Goal: Task Accomplishment & Management: Use online tool/utility

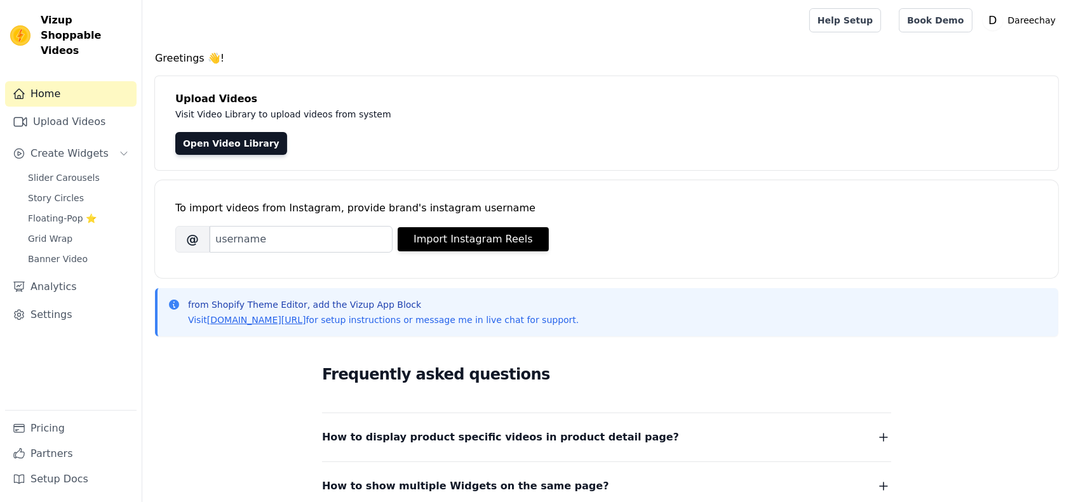
click at [46, 171] on span "Slider Carousels" at bounding box center [64, 177] width 72 height 13
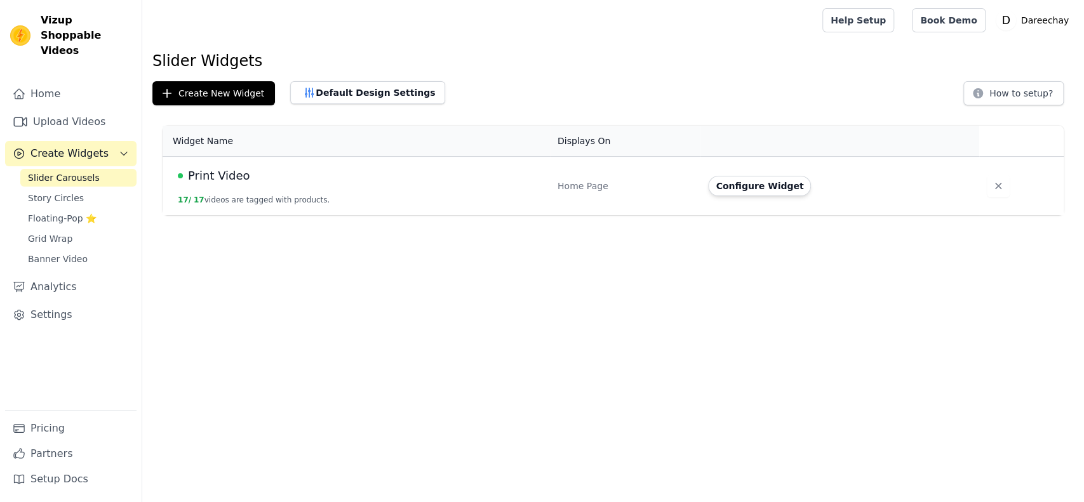
click at [330, 190] on td "Print Video 17 / 17 videos are tagged with products." at bounding box center [356, 186] width 387 height 59
click at [737, 185] on button "Configure Widget" at bounding box center [759, 186] width 103 height 20
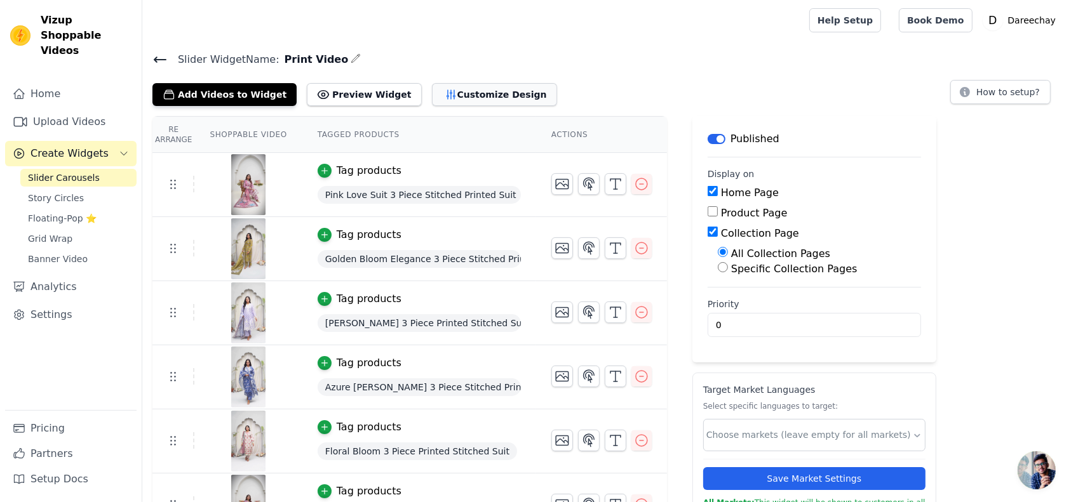
click at [458, 89] on button "Customize Design" at bounding box center [494, 94] width 125 height 23
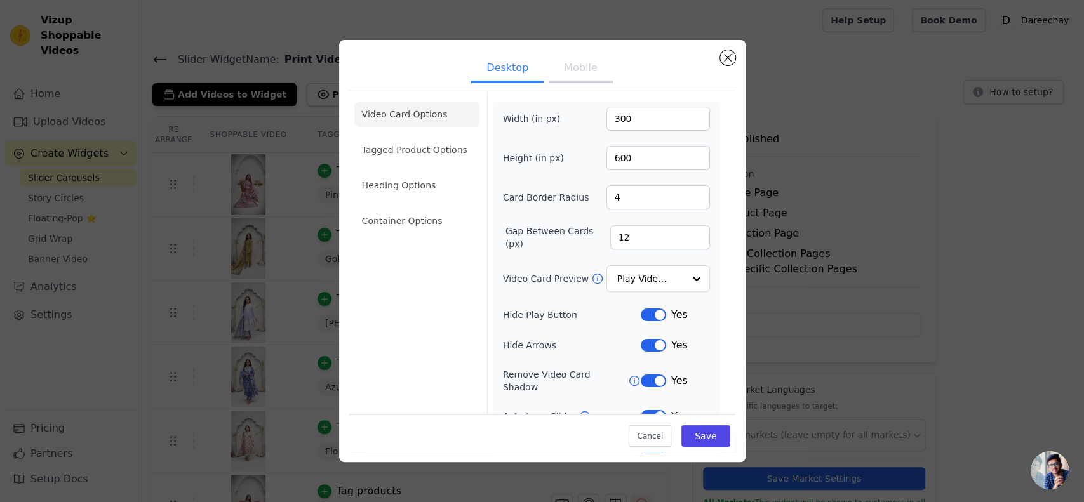
click at [832, 190] on div "Desktop Mobile Video Card Options Tagged Product Options Heading Options Contai…" at bounding box center [541, 251] width 1043 height 463
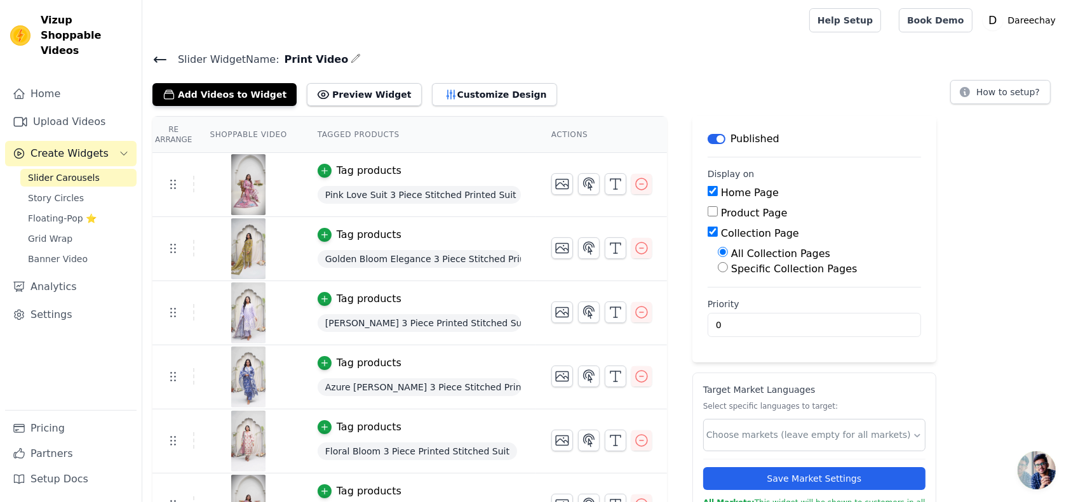
click at [707, 215] on input "Product Page" at bounding box center [712, 211] width 10 height 10
checkbox input "true"
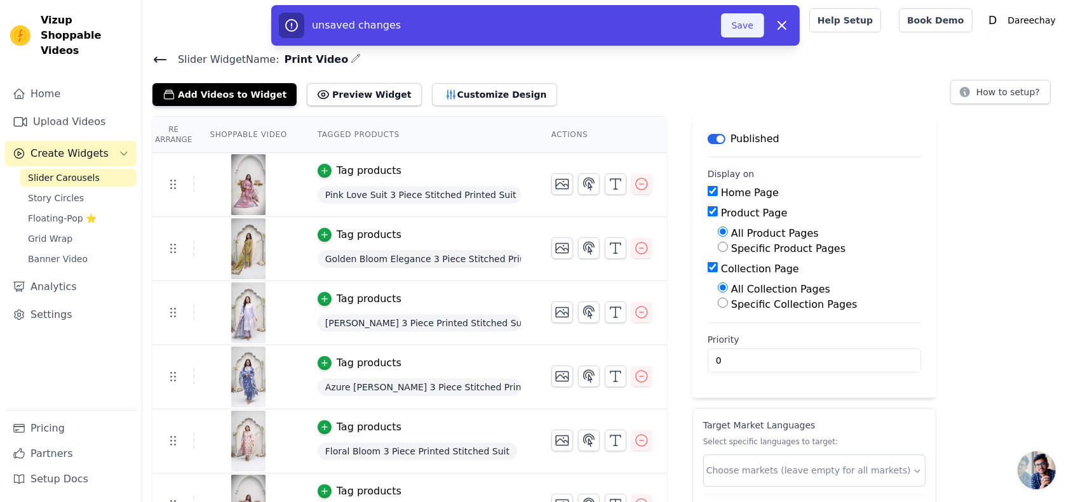
click at [747, 20] on button "Save" at bounding box center [742, 25] width 43 height 24
click at [739, 23] on button "Save" at bounding box center [742, 25] width 43 height 24
